Goal: Find specific page/section: Find specific page/section

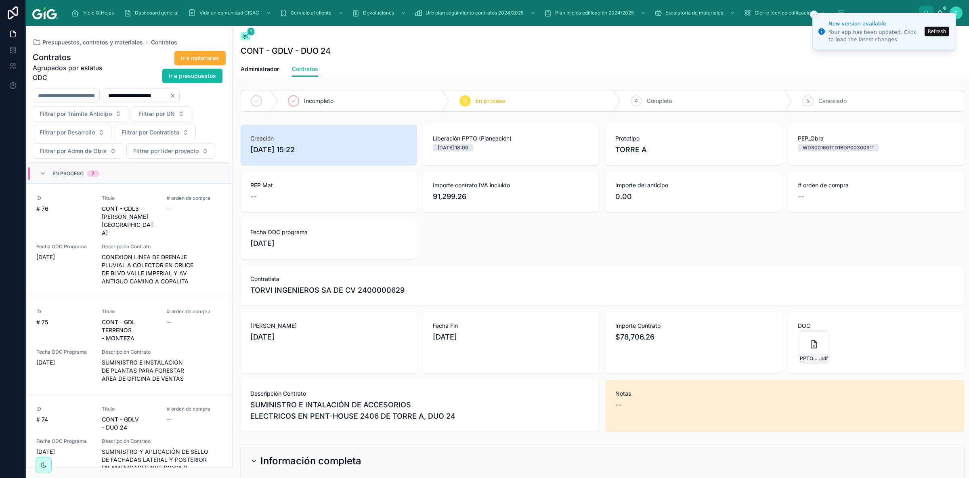
scroll to position [563, 0]
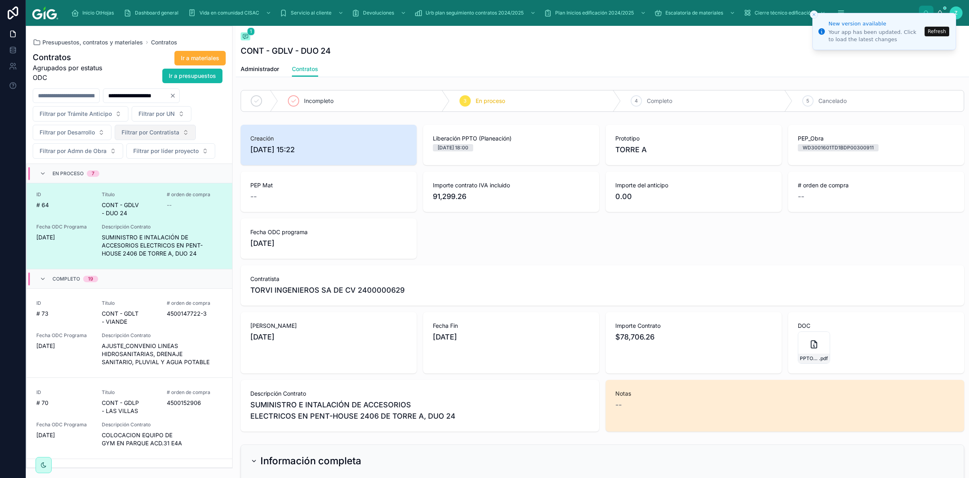
click at [155, 131] on span "Filtrar por Contratista" at bounding box center [151, 132] width 58 height 8
type input "**********"
click at [160, 164] on span "VERIFICADORES ASOCIADOS CGC 2400009791" at bounding box center [151, 166] width 81 height 8
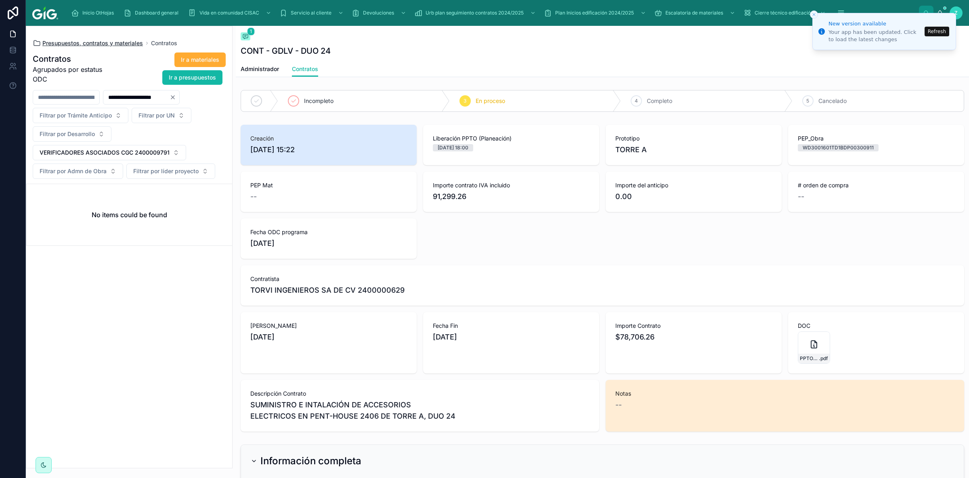
click at [117, 46] on span "Presupuestos, contratos y materiales" at bounding box center [92, 43] width 101 height 8
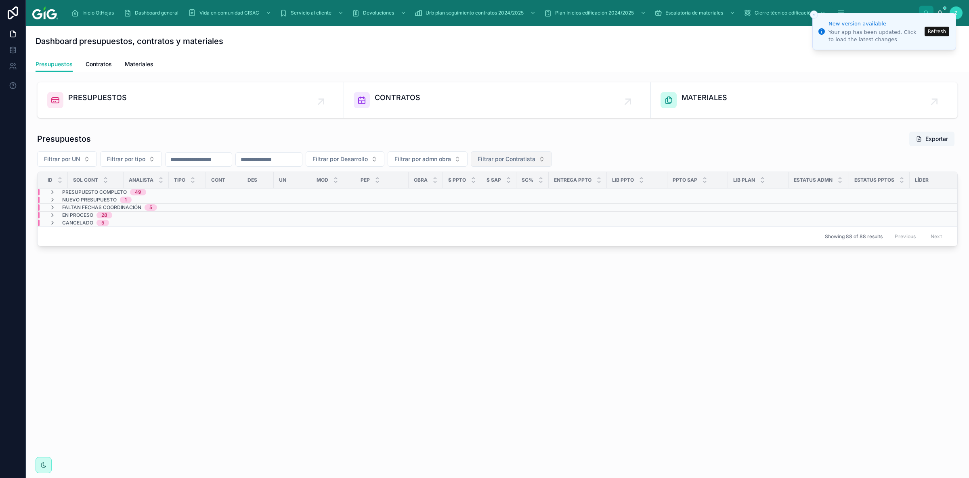
click at [535, 155] on span "Filtrar por Contratista" at bounding box center [507, 159] width 58 height 8
type input "**********"
click at [550, 195] on span "VERIFICADORES ASOCIADOS CGC 2400009791" at bounding box center [548, 192] width 81 height 8
click at [70, 192] on span "Presupuesto Completo" at bounding box center [94, 192] width 65 height 6
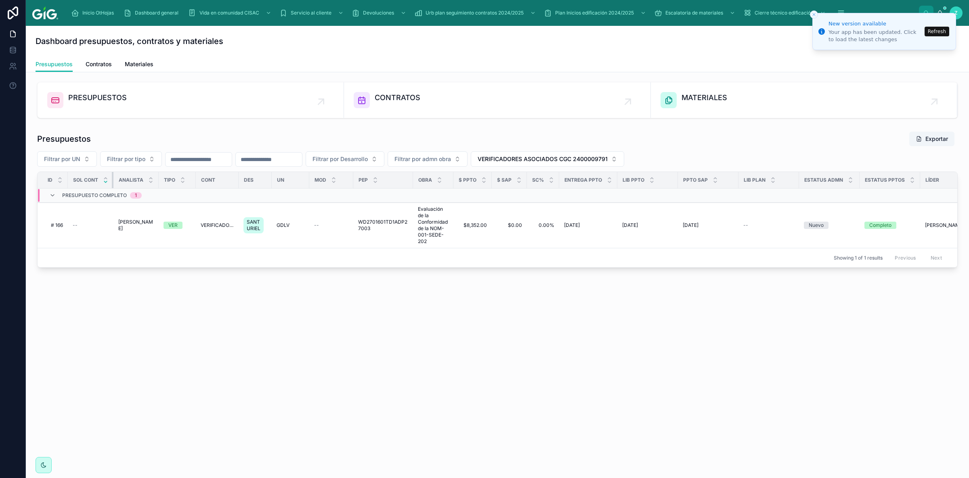
drag, startPoint x: 122, startPoint y: 182, endPoint x: 105, endPoint y: 182, distance: 17.0
click at [105, 182] on th "SOL CONT" at bounding box center [91, 180] width 46 height 17
click at [933, 33] on button "Refresh" at bounding box center [937, 32] width 25 height 10
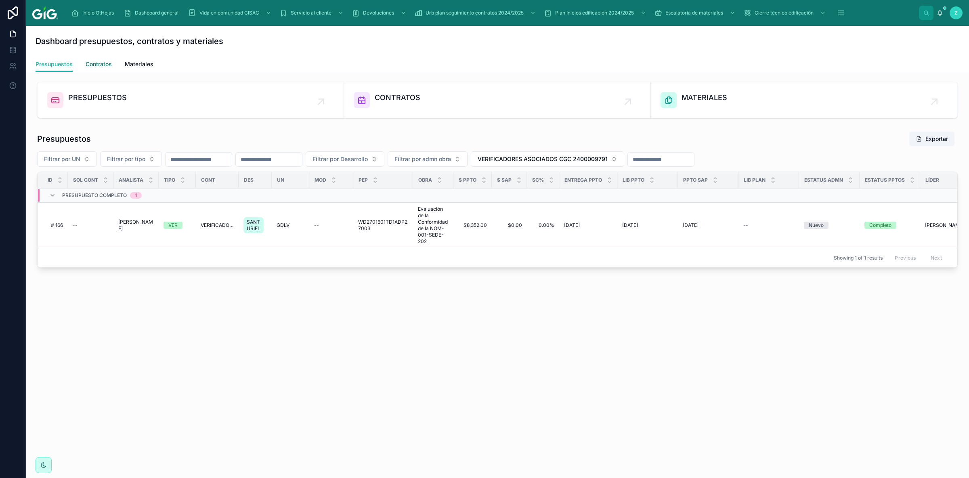
click at [96, 65] on span "Contratos" at bounding box center [99, 64] width 26 height 8
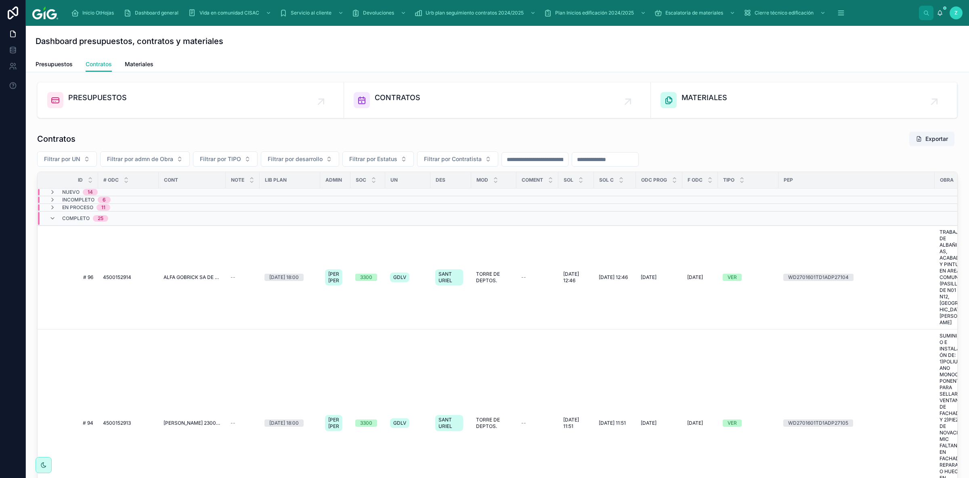
click at [70, 220] on span "Completo" at bounding box center [75, 218] width 27 height 6
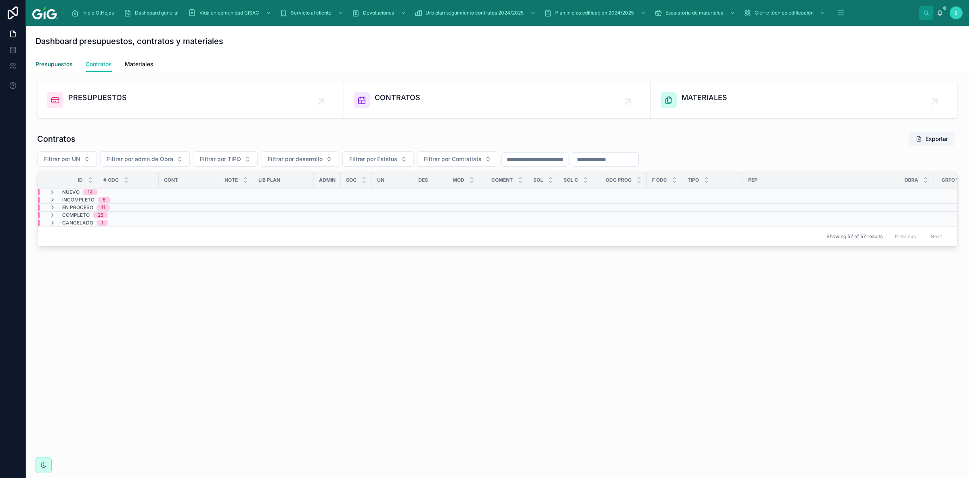
click at [71, 64] on span "Presupuestos" at bounding box center [54, 64] width 37 height 8
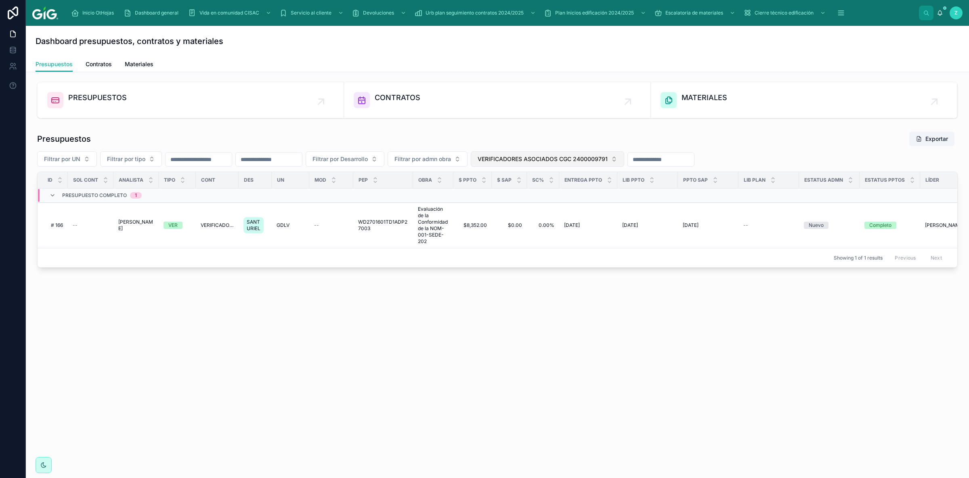
click at [608, 160] on span "VERIFICADORES ASOCIADOS CGC 2400009791" at bounding box center [543, 159] width 130 height 8
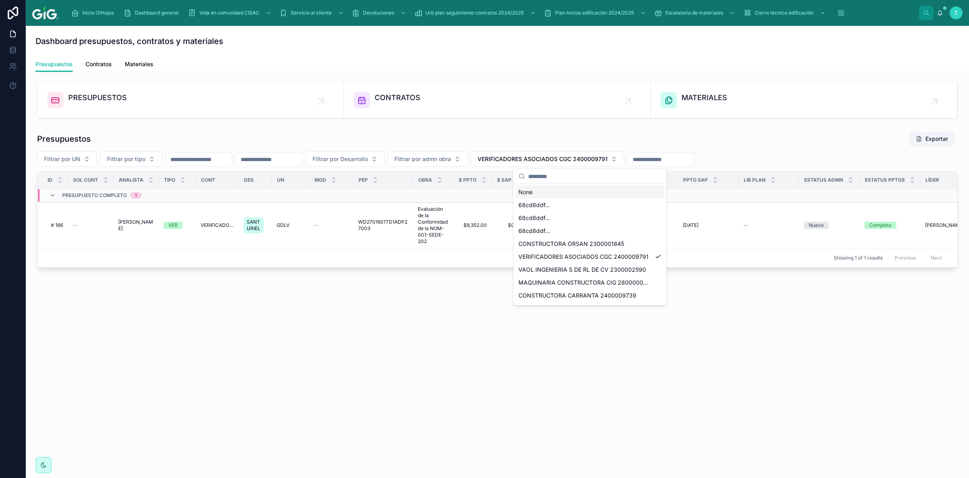
click at [526, 192] on div "None" at bounding box center [589, 192] width 149 height 13
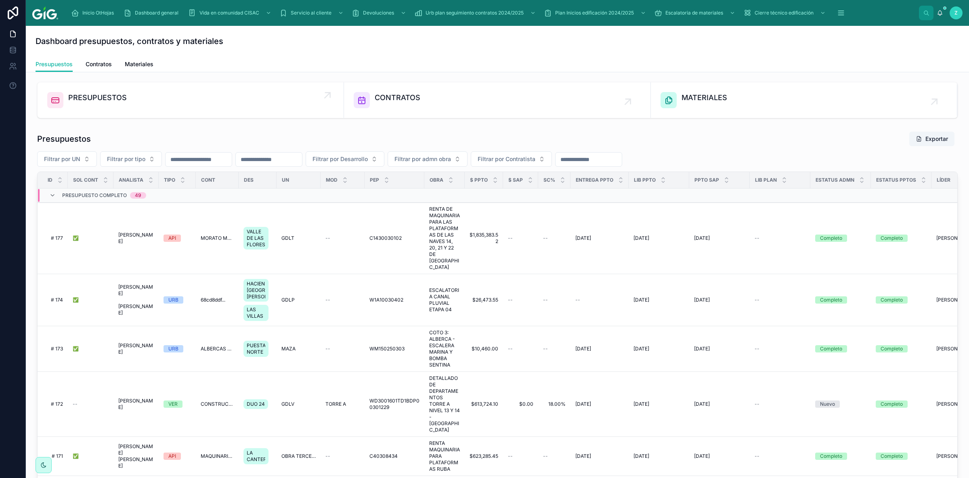
click at [237, 107] on div "PRESUPUESTOS" at bounding box center [190, 100] width 287 height 16
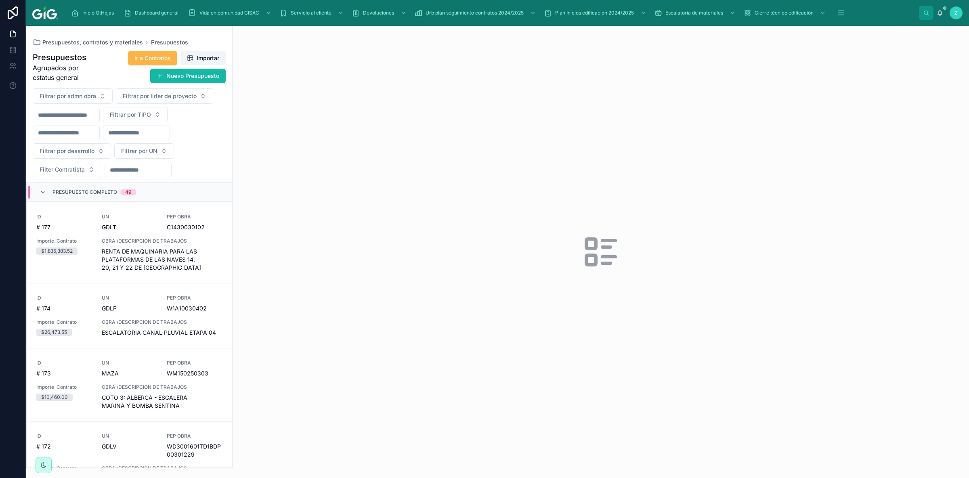
click at [134, 62] on span "Ir a Contratos" at bounding box center [152, 58] width 36 height 8
